Goal: Navigation & Orientation: Find specific page/section

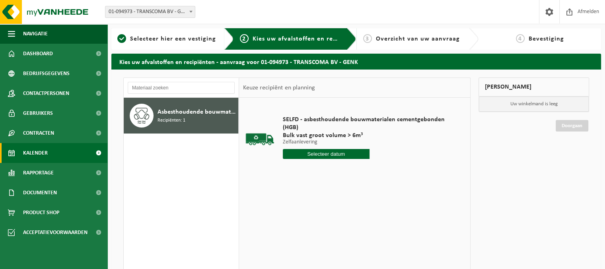
click at [41, 155] on span "Kalender" at bounding box center [35, 153] width 25 height 20
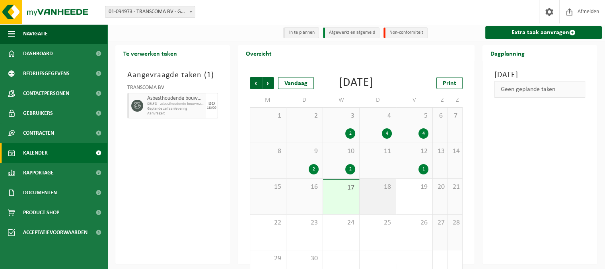
click at [376, 207] on div "18" at bounding box center [378, 196] width 36 height 35
click at [338, 193] on span "17" at bounding box center [341, 188] width 28 height 9
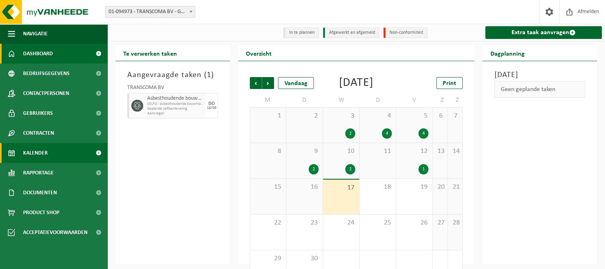
click at [44, 51] on span "Dashboard" at bounding box center [38, 54] width 30 height 20
